Goal: Check status: Check status

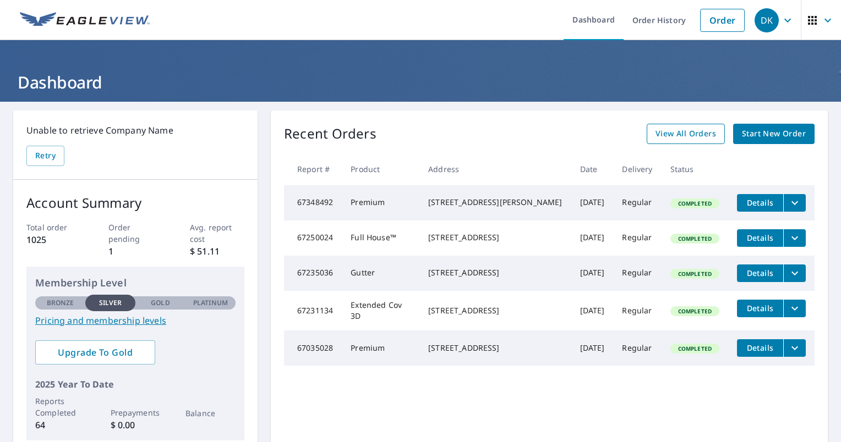
click at [666, 138] on span "View All Orders" at bounding box center [685, 134] width 61 height 14
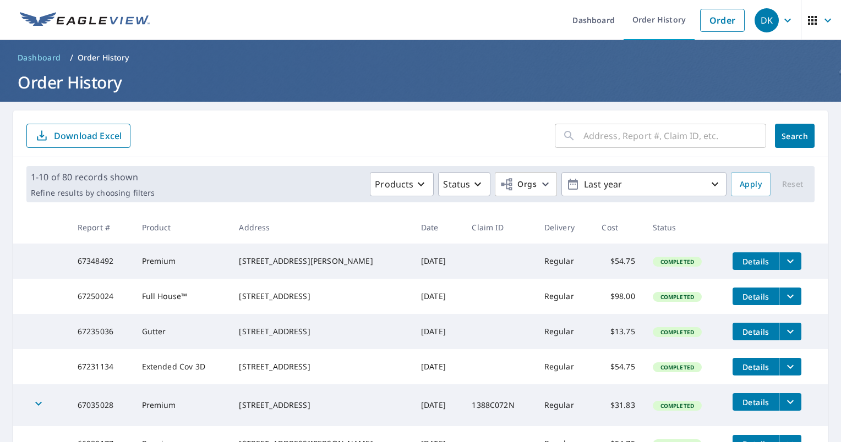
click at [634, 137] on input "text" at bounding box center [674, 135] width 183 height 31
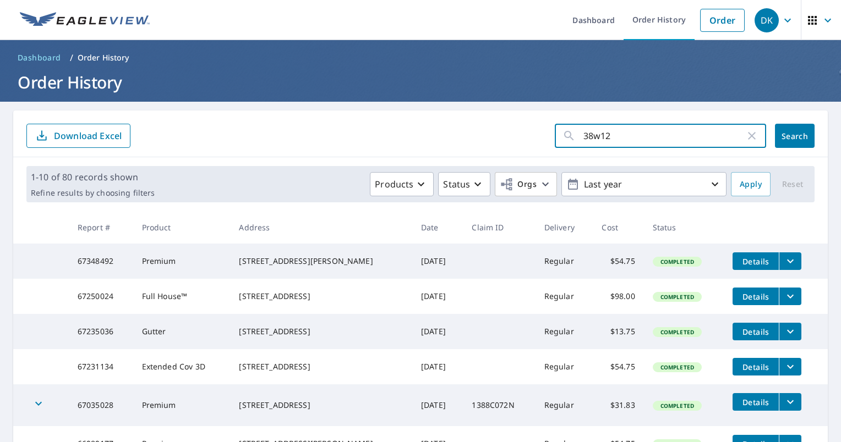
type input "38w128"
click button "Search" at bounding box center [795, 136] width 40 height 24
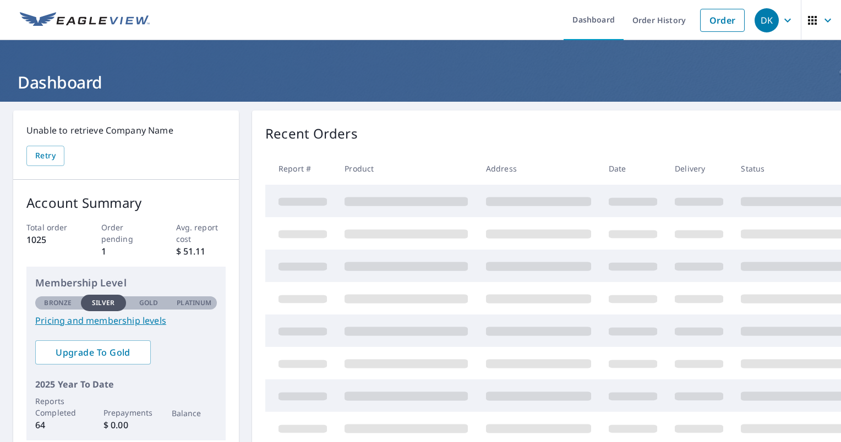
click at [766, 20] on div "DK" at bounding box center [766, 20] width 24 height 24
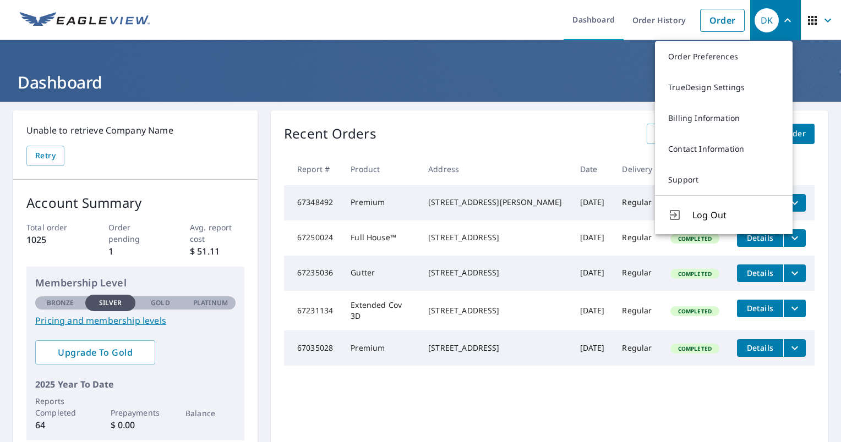
click at [811, 21] on span "button" at bounding box center [820, 20] width 31 height 26
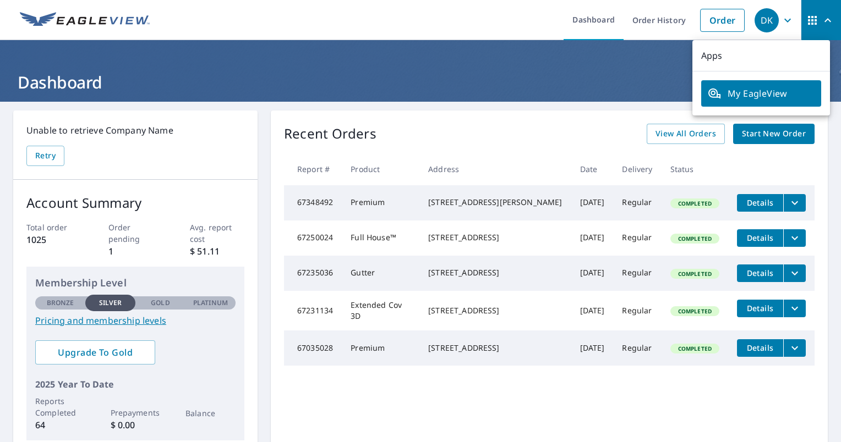
click at [761, 89] on span "My EagleView" at bounding box center [761, 93] width 107 height 13
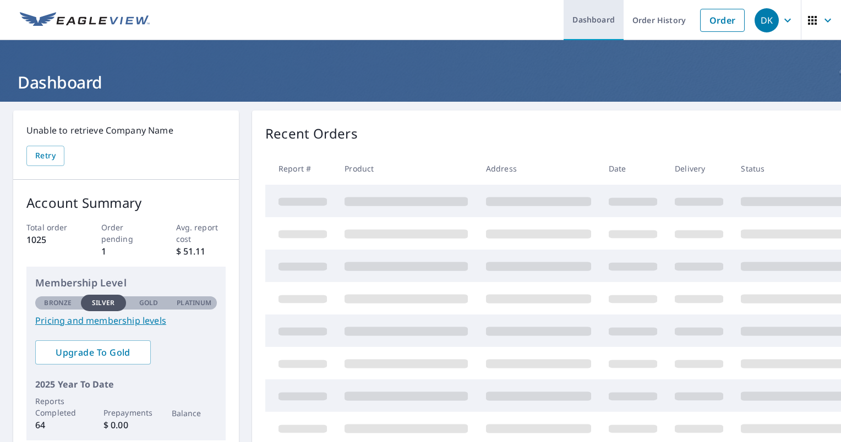
click at [589, 17] on link "Dashboard" at bounding box center [593, 20] width 60 height 40
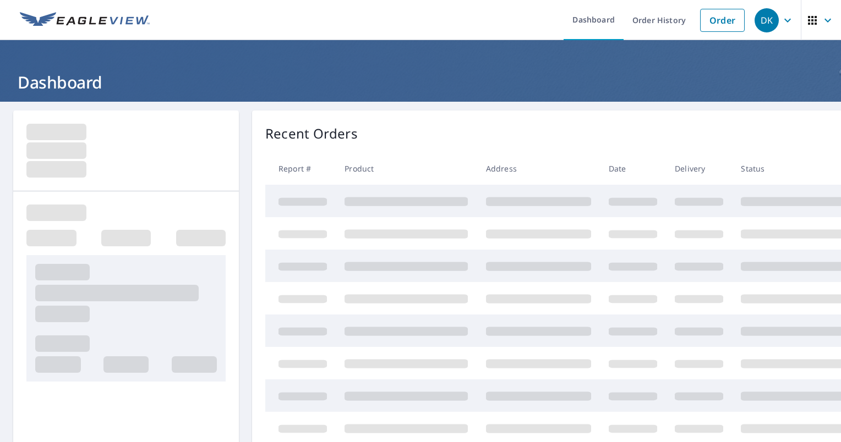
click at [821, 21] on icon "button" at bounding box center [827, 20] width 13 height 13
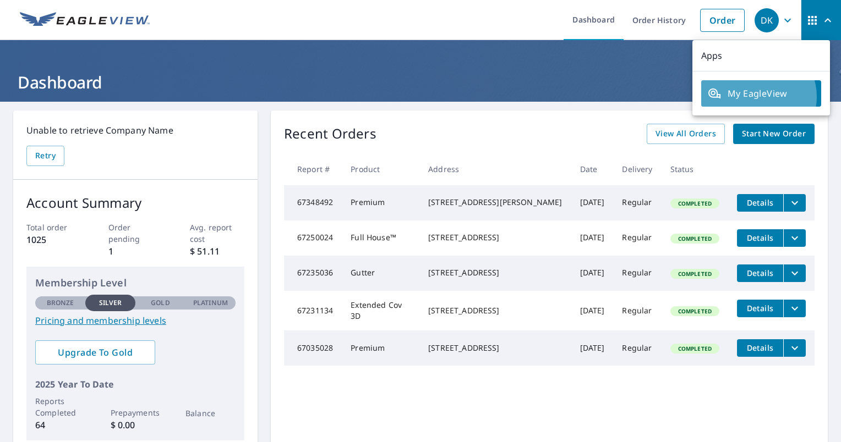
click at [757, 97] on span "My EagleView" at bounding box center [761, 93] width 107 height 13
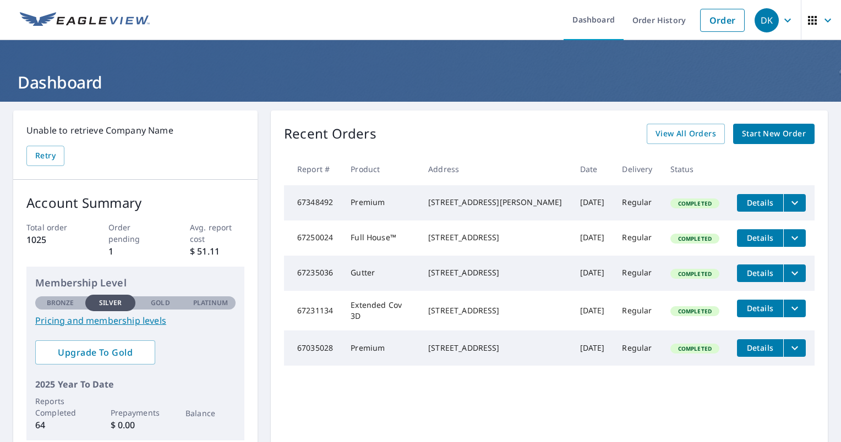
click at [81, 17] on img at bounding box center [85, 20] width 130 height 17
click at [754, 20] on div "DK" at bounding box center [766, 20] width 24 height 24
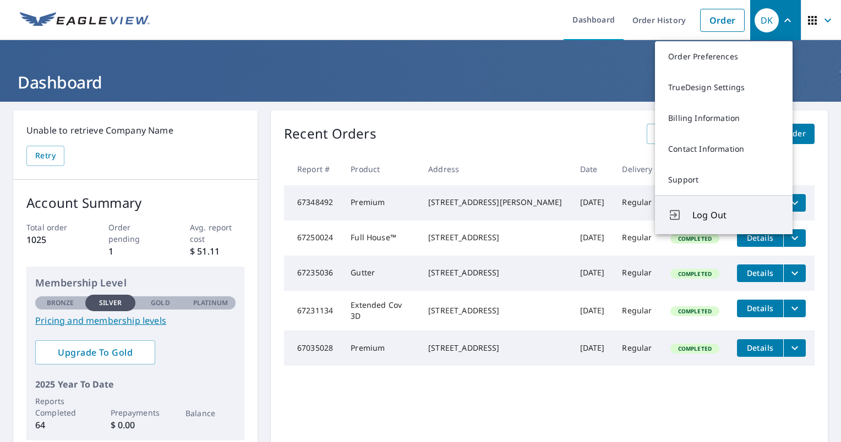
click at [698, 221] on span "Log Out" at bounding box center [735, 215] width 87 height 13
